Goal: Find specific fact: Find specific fact

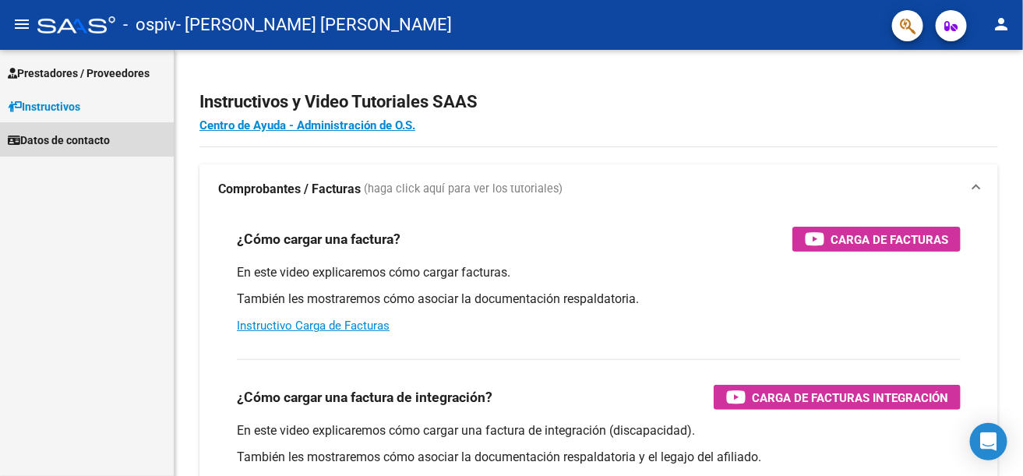
click at [86, 146] on span "Datos de contacto" at bounding box center [59, 140] width 102 height 17
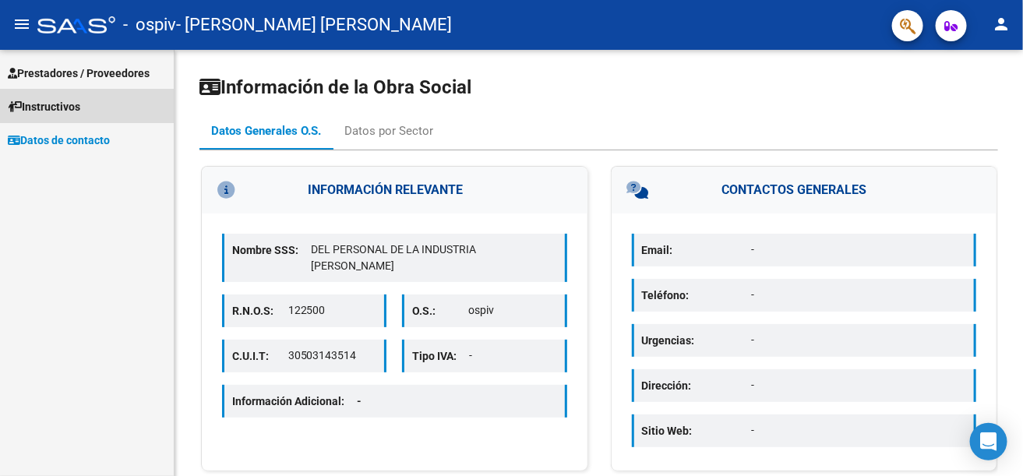
click at [72, 113] on span "Instructivos" at bounding box center [44, 106] width 72 height 17
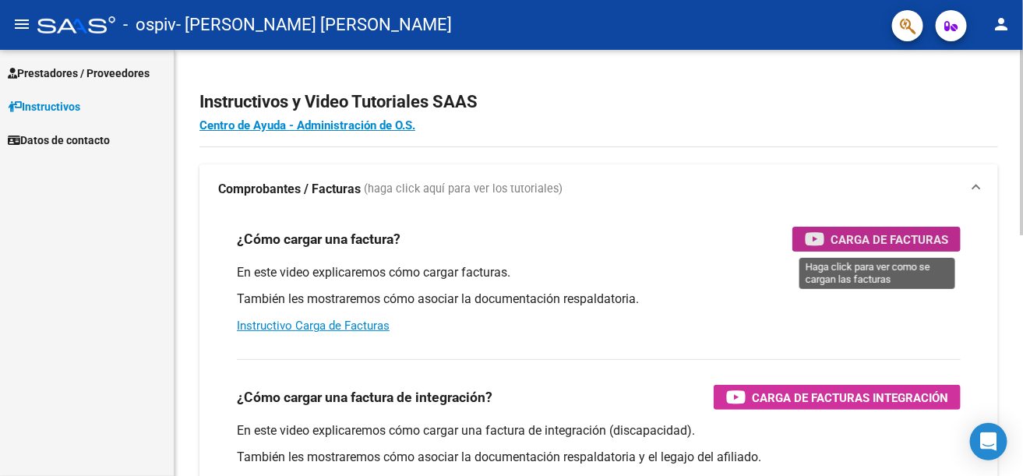
click at [905, 242] on span "Carga de Facturas" at bounding box center [890, 239] width 118 height 19
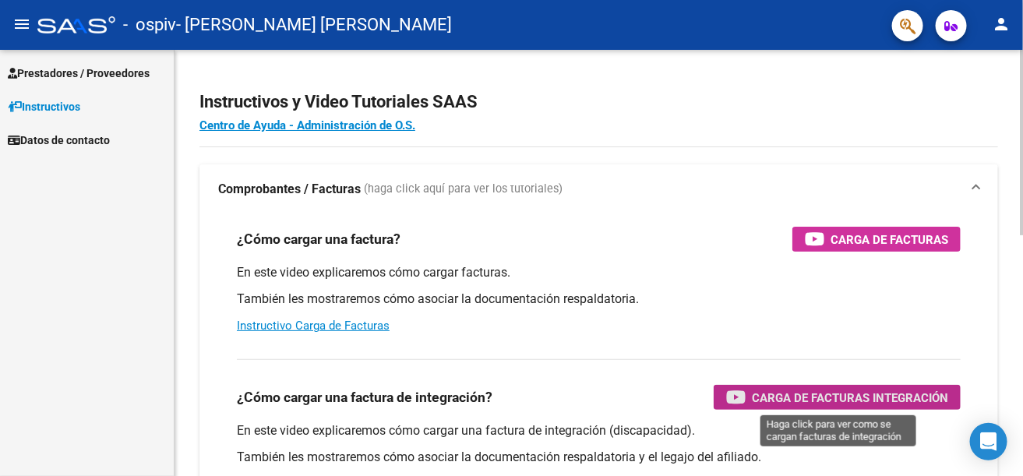
click at [852, 398] on span "Carga de Facturas Integración" at bounding box center [850, 397] width 196 height 19
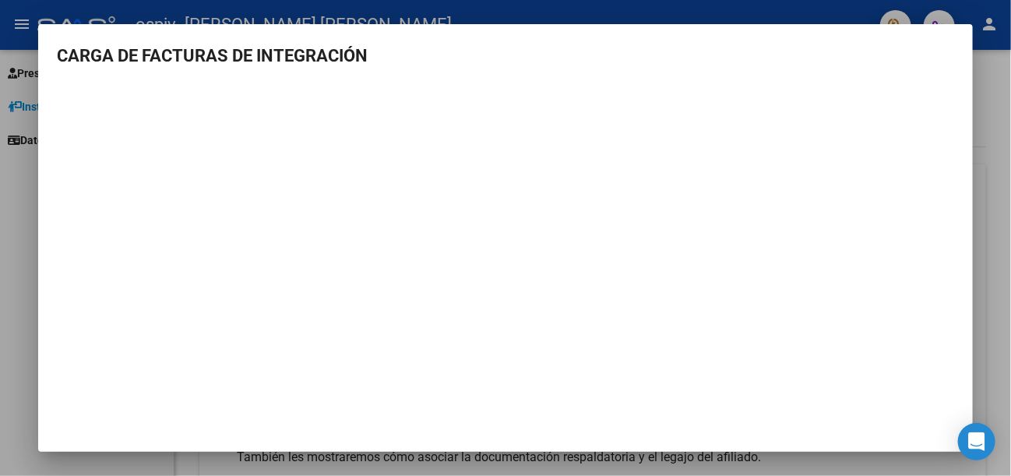
click at [973, 136] on mat-dialog-content "CARGA DE FACTURAS DE INTEGRACIÓN" at bounding box center [505, 226] width 935 height 366
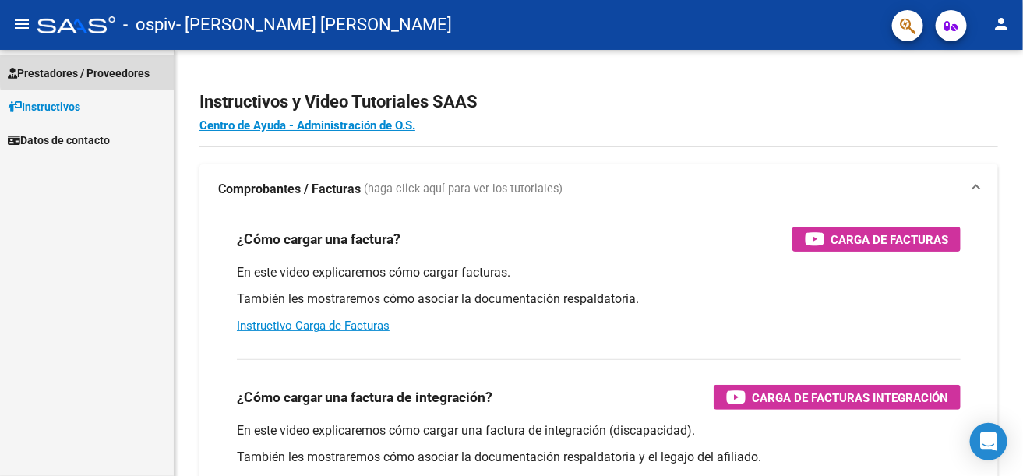
click at [108, 69] on span "Prestadores / Proveedores" at bounding box center [79, 73] width 142 height 17
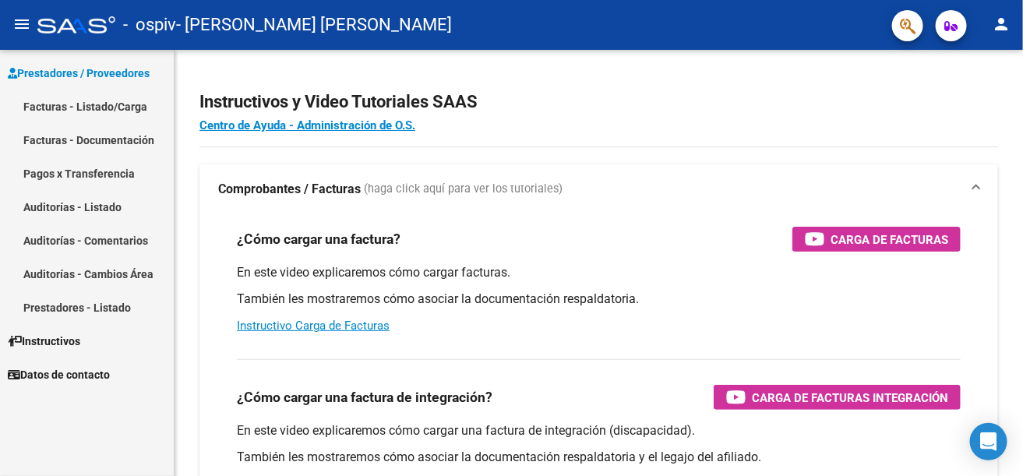
click at [86, 374] on span "Datos de contacto" at bounding box center [59, 374] width 102 height 17
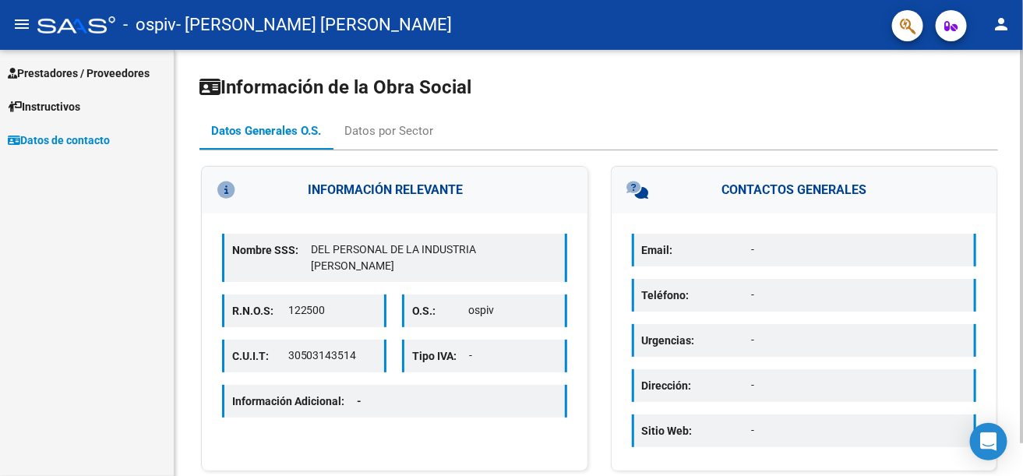
drag, startPoint x: 365, startPoint y: 339, endPoint x: 285, endPoint y: 340, distance: 80.3
click at [285, 340] on div "C.U.I.T: 30503143514" at bounding box center [304, 356] width 164 height 33
copy div "30503143514"
